Goal: Information Seeking & Learning: Learn about a topic

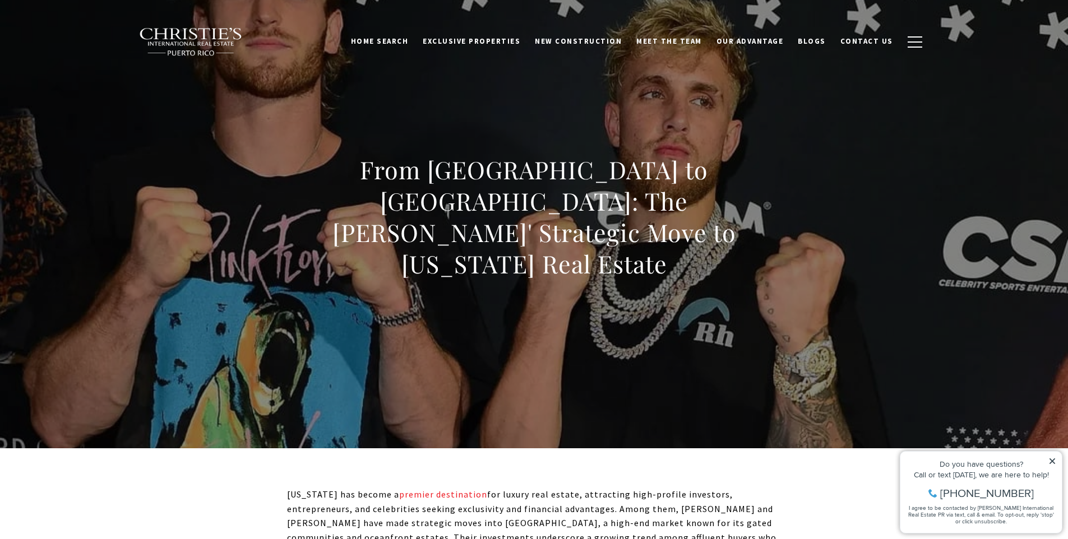
drag, startPoint x: 539, startPoint y: 488, endPoint x: 509, endPoint y: 498, distance: 31.4
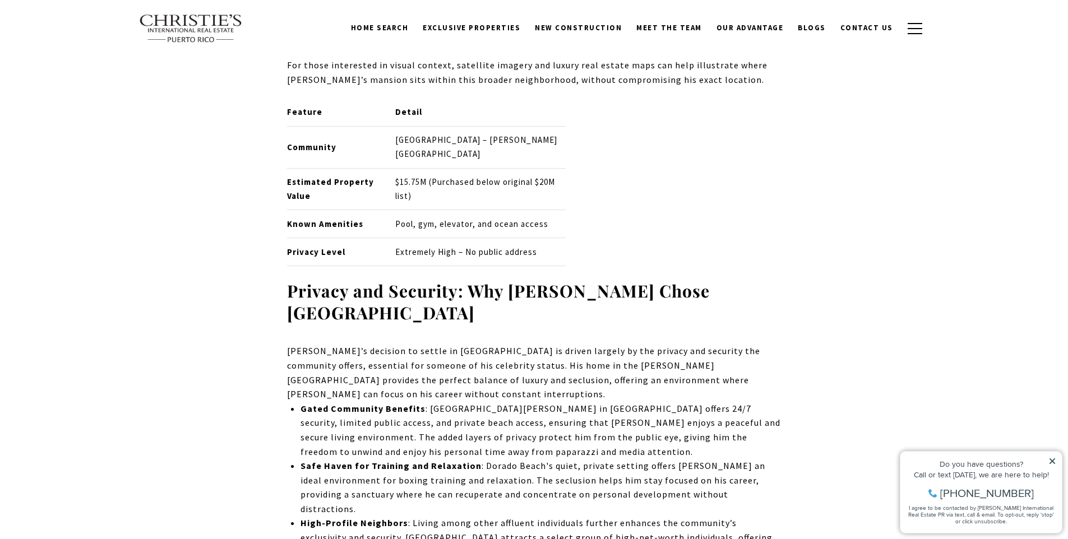
scroll to position [1385, 0]
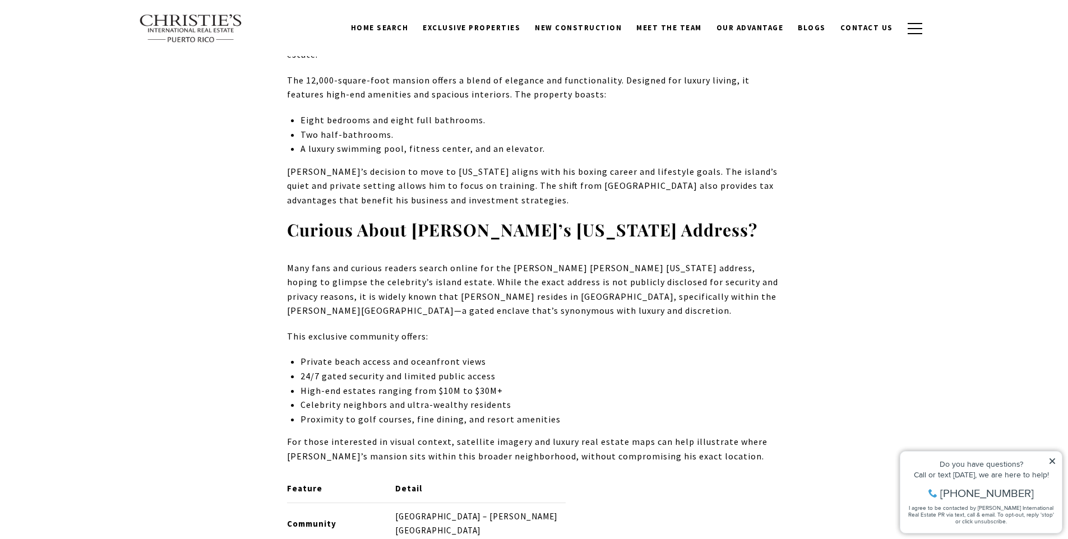
click at [163, 29] on img at bounding box center [191, 28] width 104 height 29
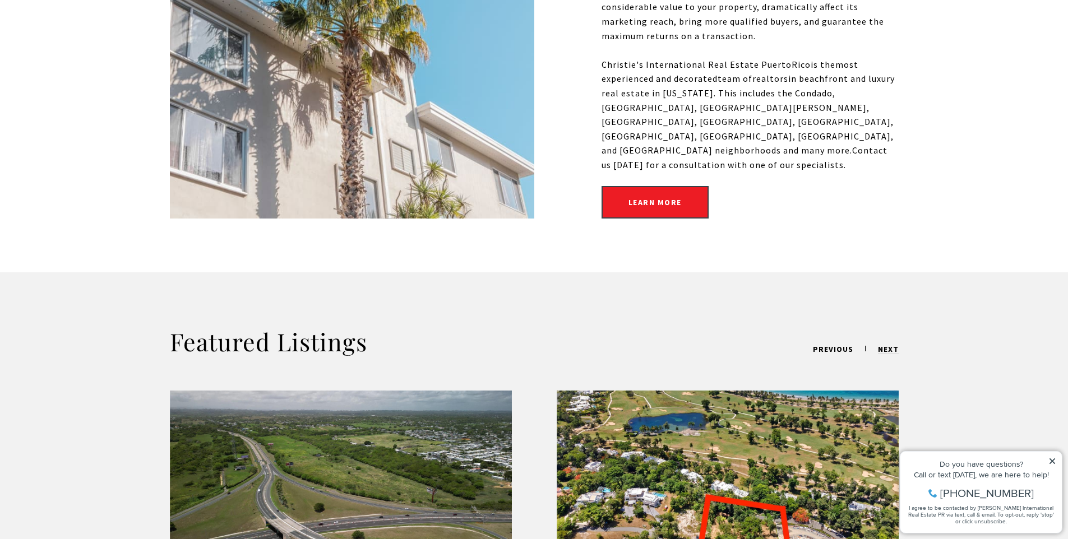
scroll to position [762, 0]
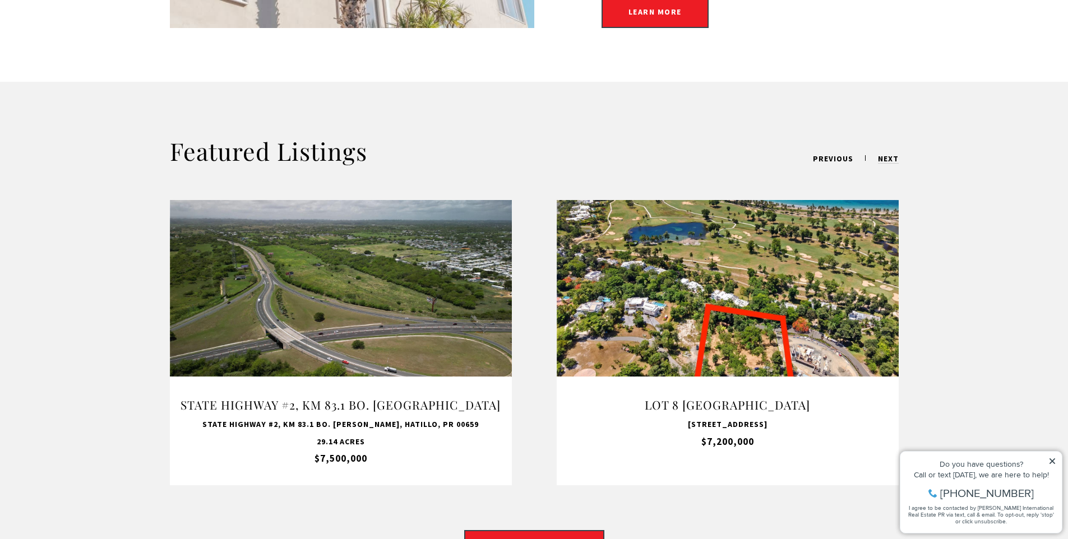
drag, startPoint x: 144, startPoint y: 247, endPoint x: 139, endPoint y: 243, distance: 6.1
drag, startPoint x: 107, startPoint y: 290, endPoint x: 123, endPoint y: 274, distance: 23.4
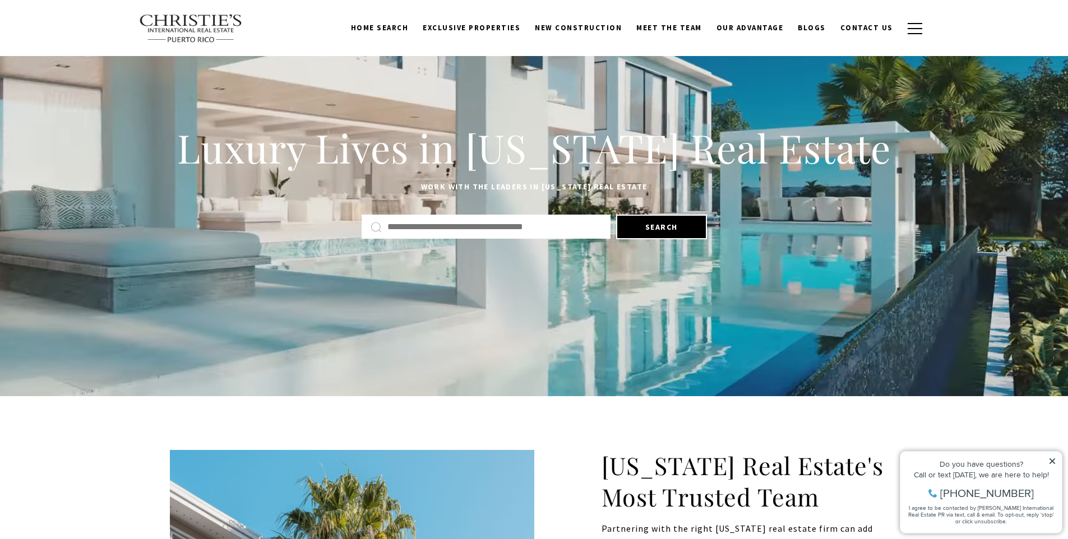
scroll to position [0, 0]
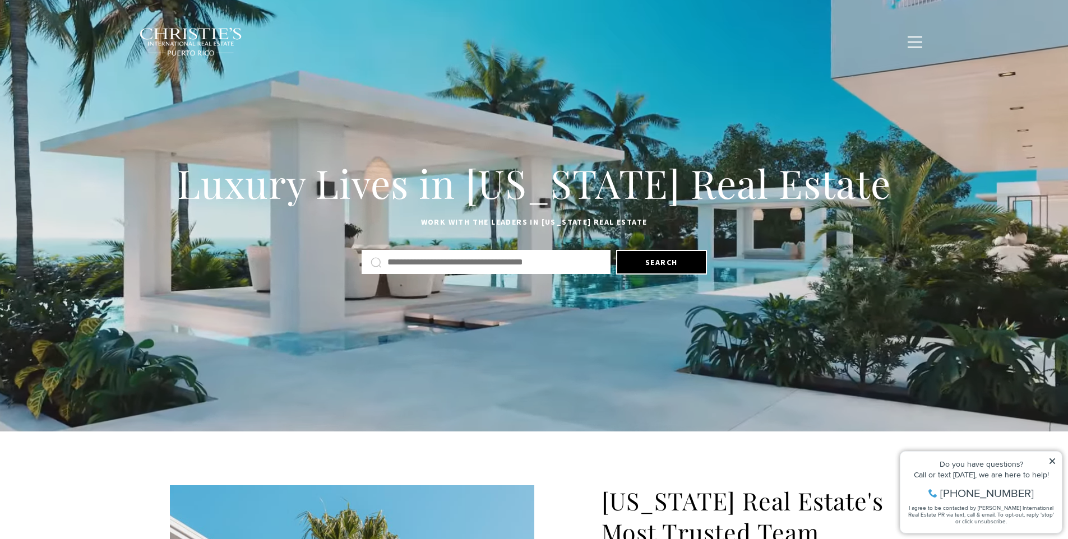
click at [600, 47] on link "New Construction" at bounding box center [578, 41] width 101 height 21
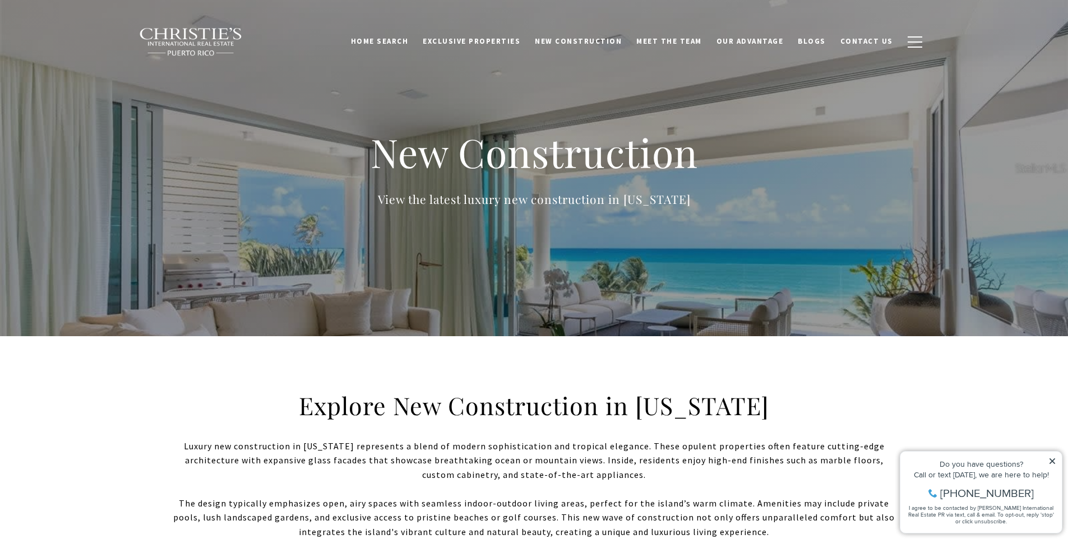
drag, startPoint x: 544, startPoint y: 503, endPoint x: 543, endPoint y: 496, distance: 6.8
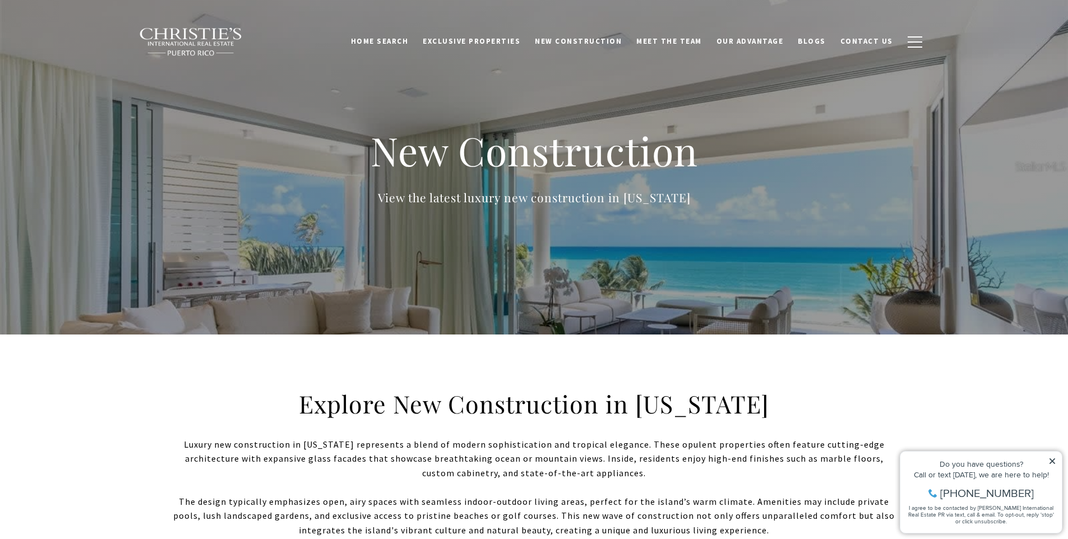
scroll to position [2, 0]
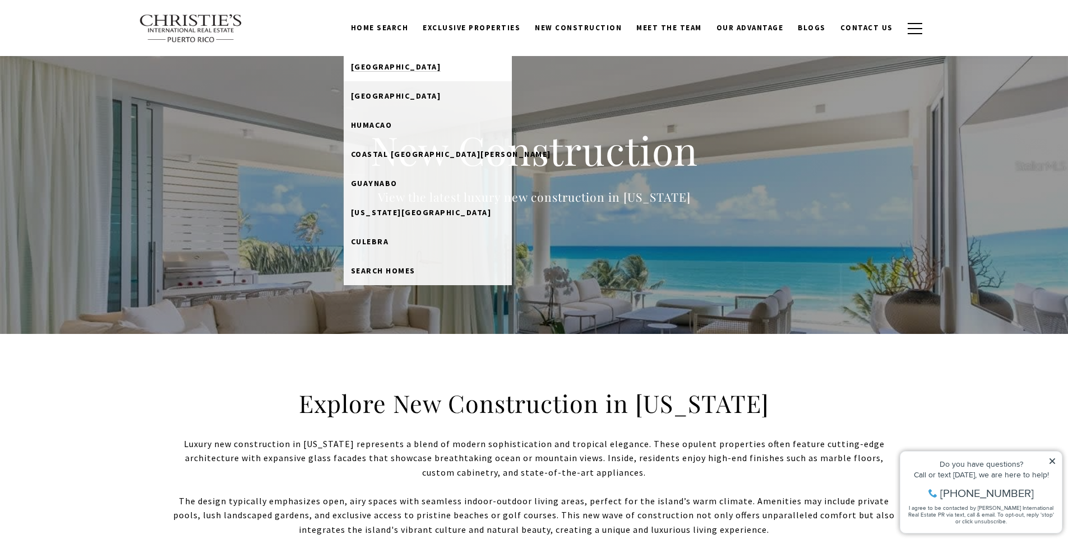
click at [392, 64] on span "[GEOGRAPHIC_DATA]" at bounding box center [396, 67] width 90 height 10
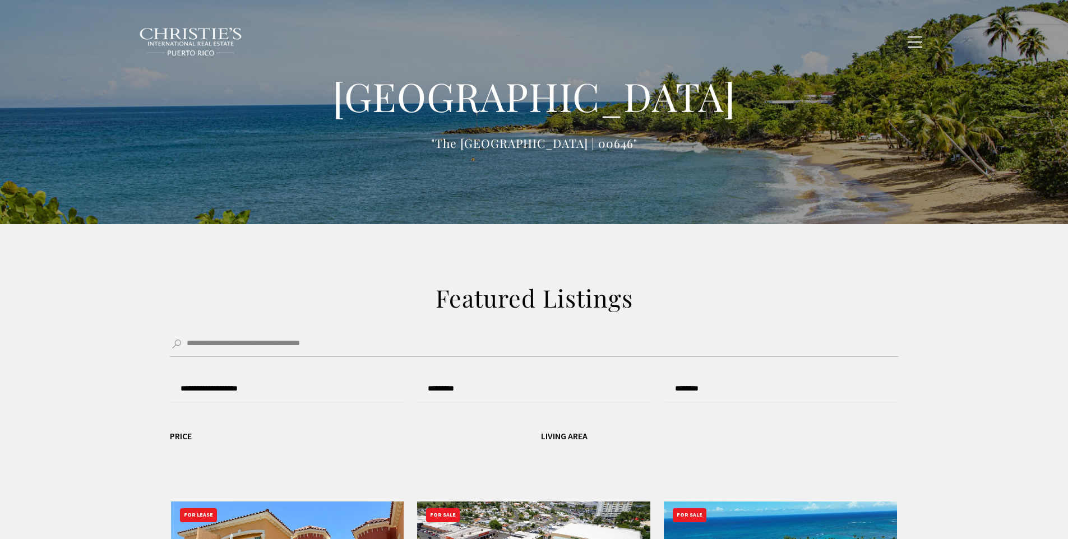
type input "**********"
type input "*********"
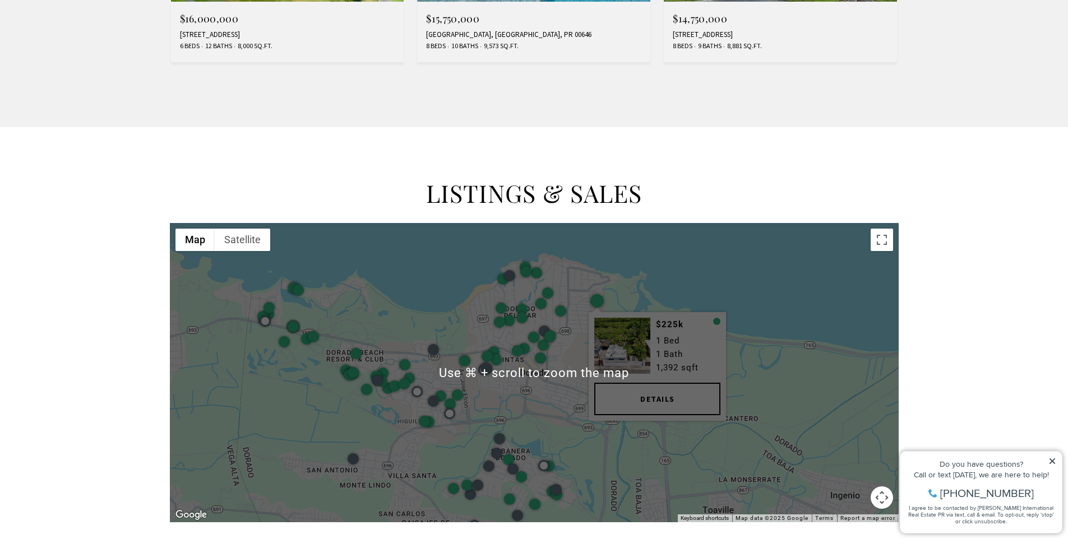
scroll to position [1241, 0]
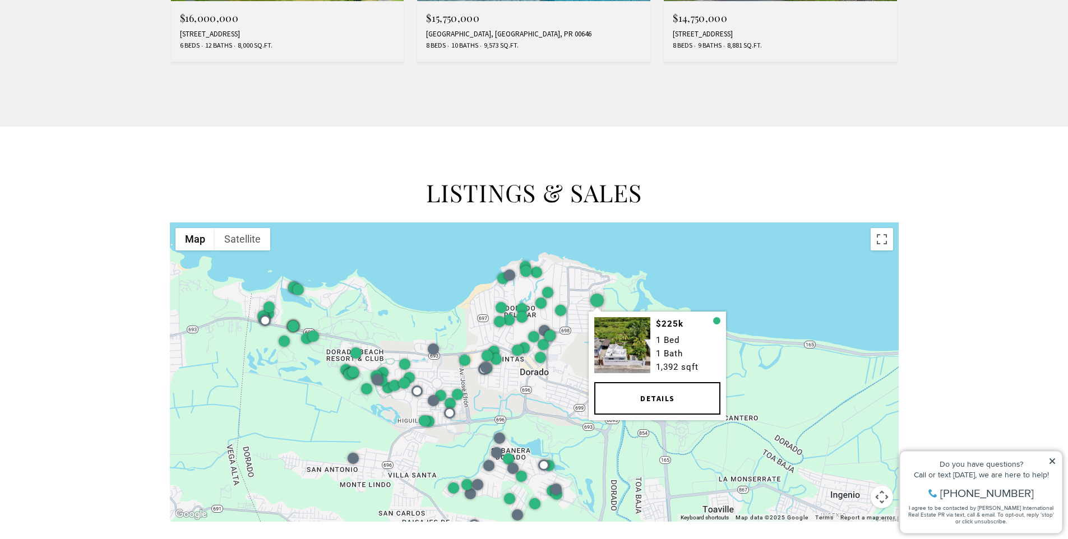
click at [595, 280] on div "$225k 1 Bed 1 Bath 1,392 sqft Details" at bounding box center [534, 372] width 729 height 299
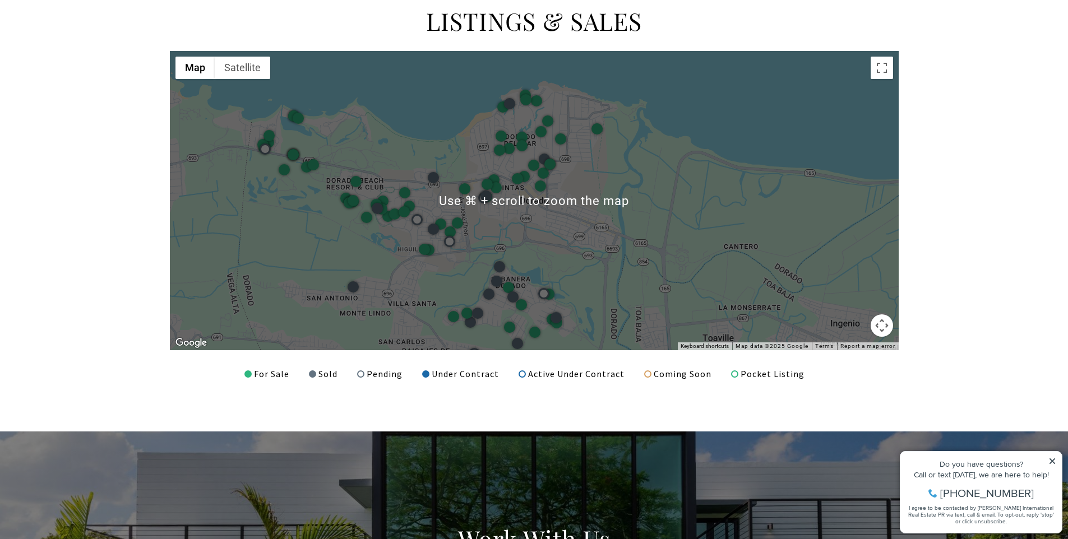
scroll to position [1410, 0]
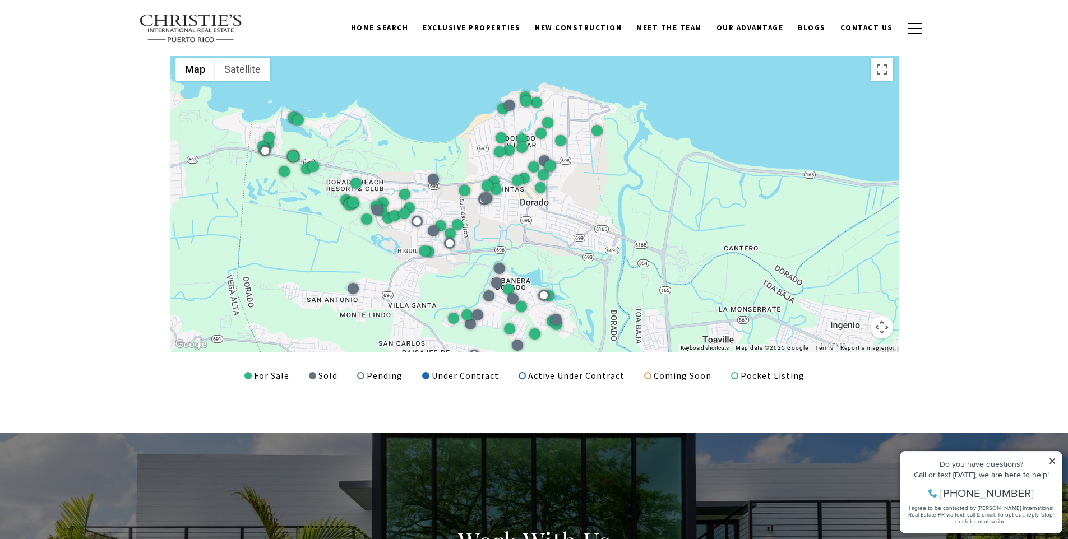
click at [728, 198] on div at bounding box center [534, 202] width 729 height 299
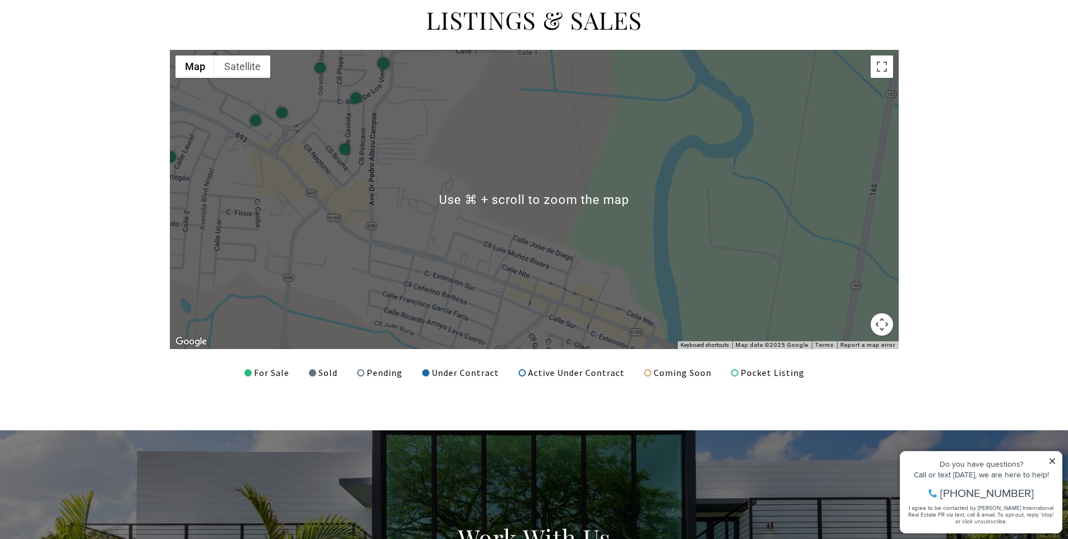
scroll to position [1413, 0]
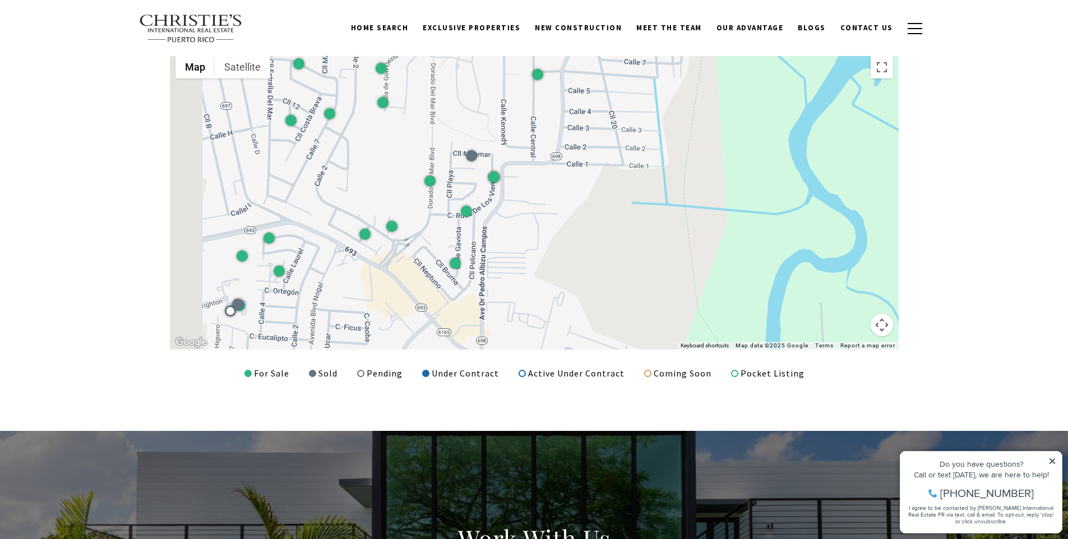
drag, startPoint x: 508, startPoint y: 163, endPoint x: 668, endPoint y: 305, distance: 213.6
click at [668, 305] on div at bounding box center [534, 199] width 729 height 299
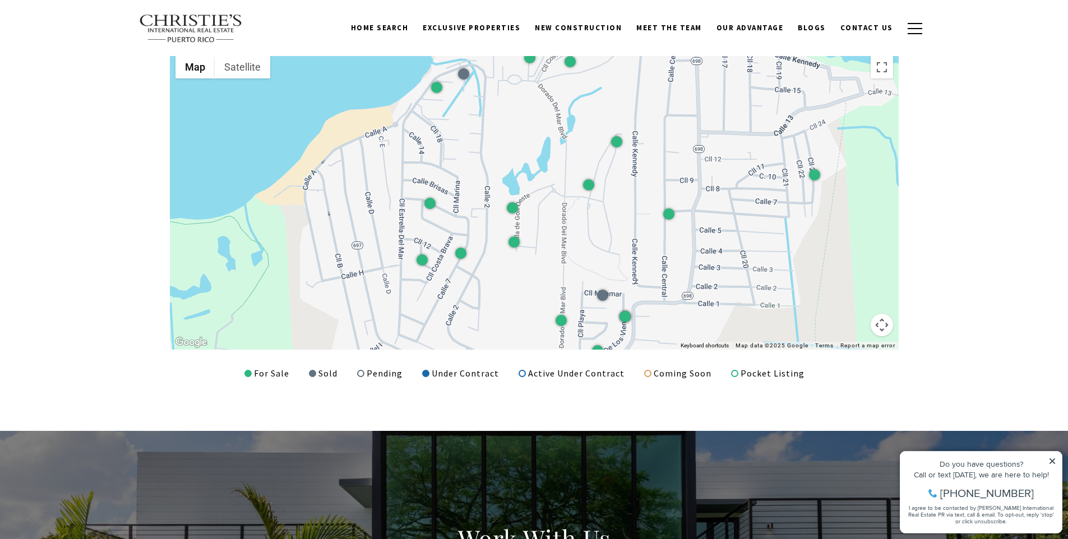
drag, startPoint x: 602, startPoint y: 190, endPoint x: 613, endPoint y: 253, distance: 64.2
click at [614, 253] on div at bounding box center [534, 199] width 729 height 299
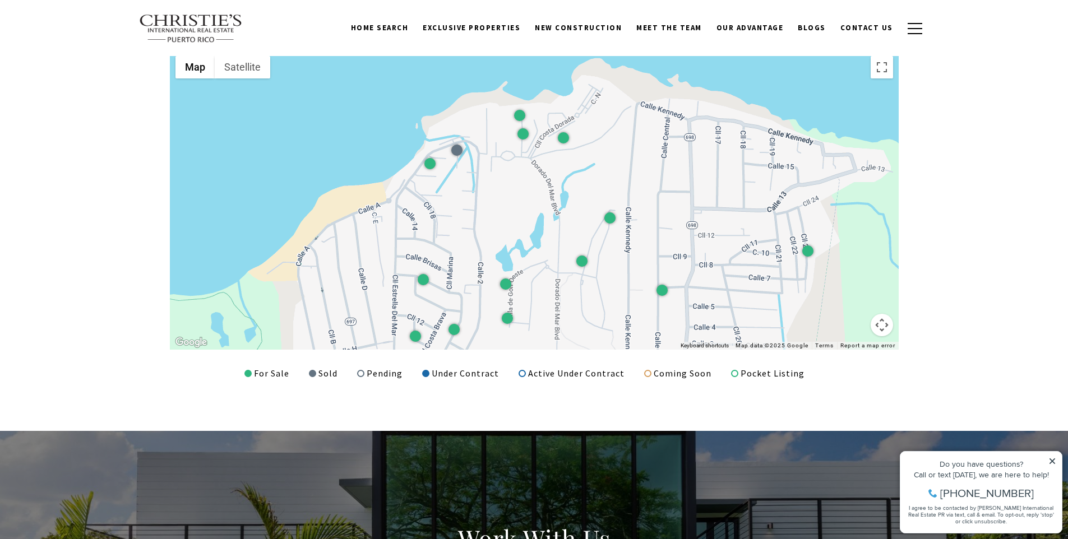
drag, startPoint x: 476, startPoint y: 133, endPoint x: 470, endPoint y: 212, distance: 79.2
click at [470, 212] on div at bounding box center [534, 199] width 729 height 299
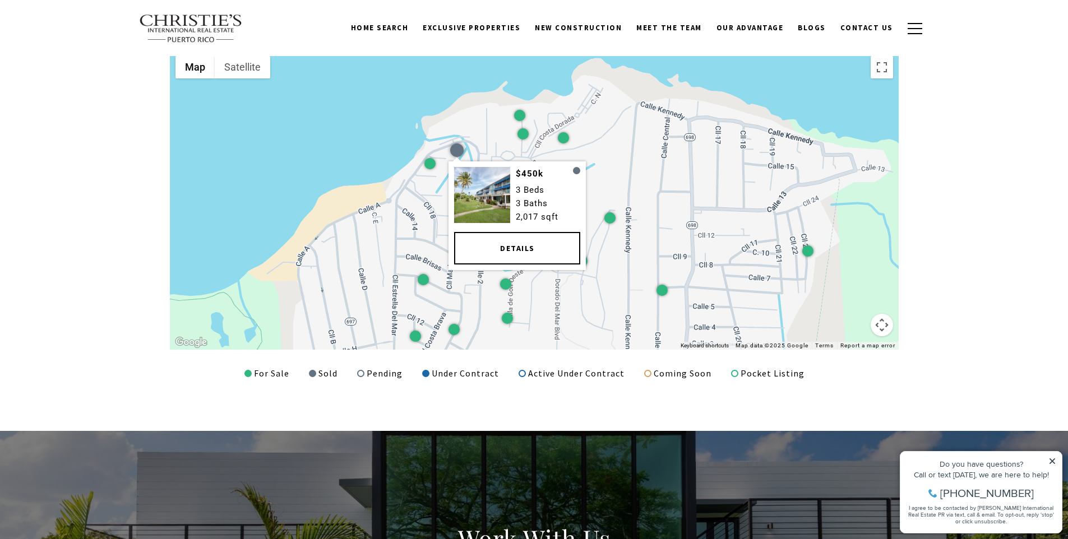
click at [460, 152] on div at bounding box center [456, 150] width 13 height 13
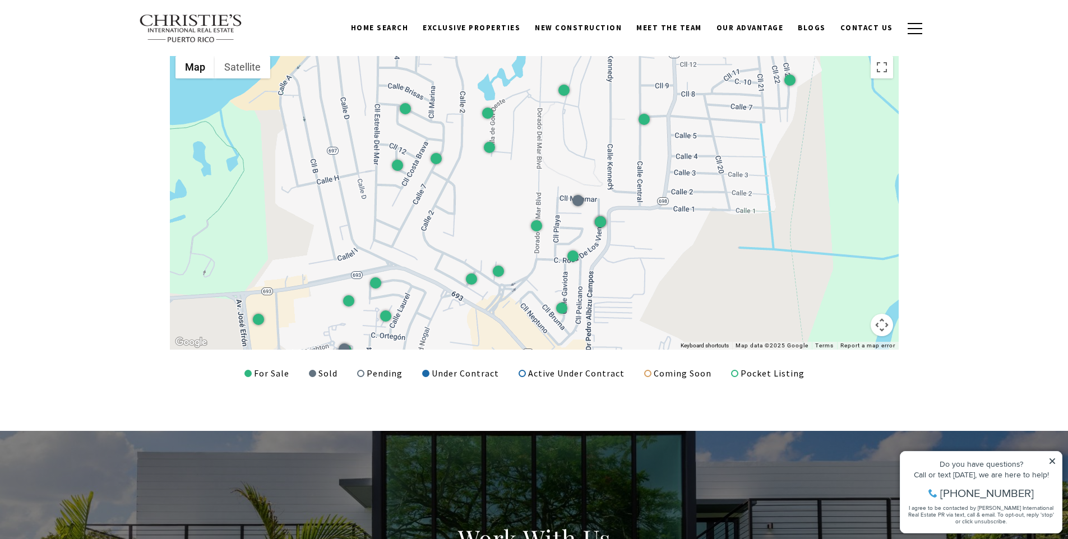
drag, startPoint x: 692, startPoint y: 270, endPoint x: 662, endPoint y: 99, distance: 173.1
click at [674, 82] on div at bounding box center [534, 199] width 729 height 299
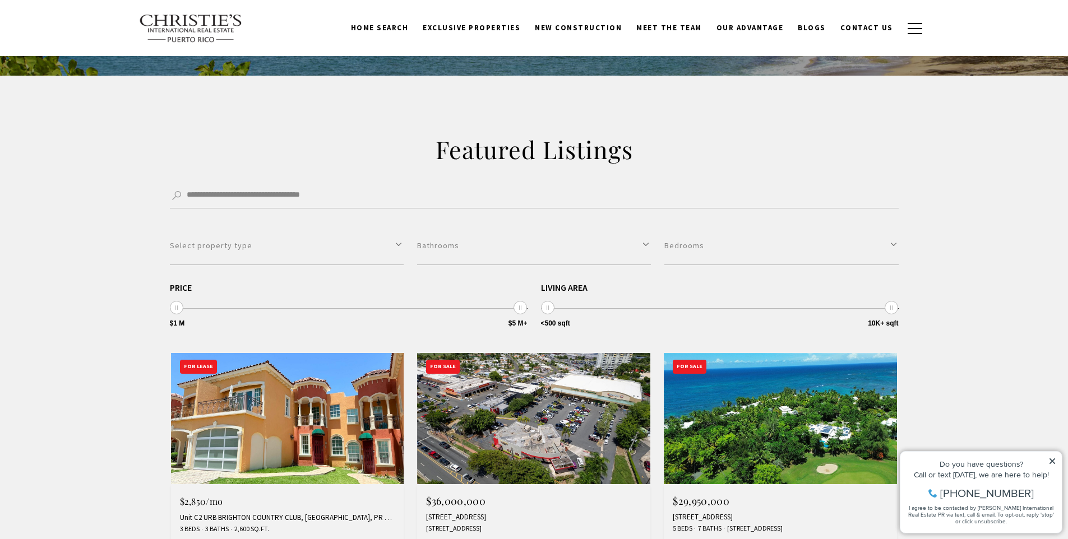
scroll to position [145, 0]
